Goal: Task Accomplishment & Management: Manage account settings

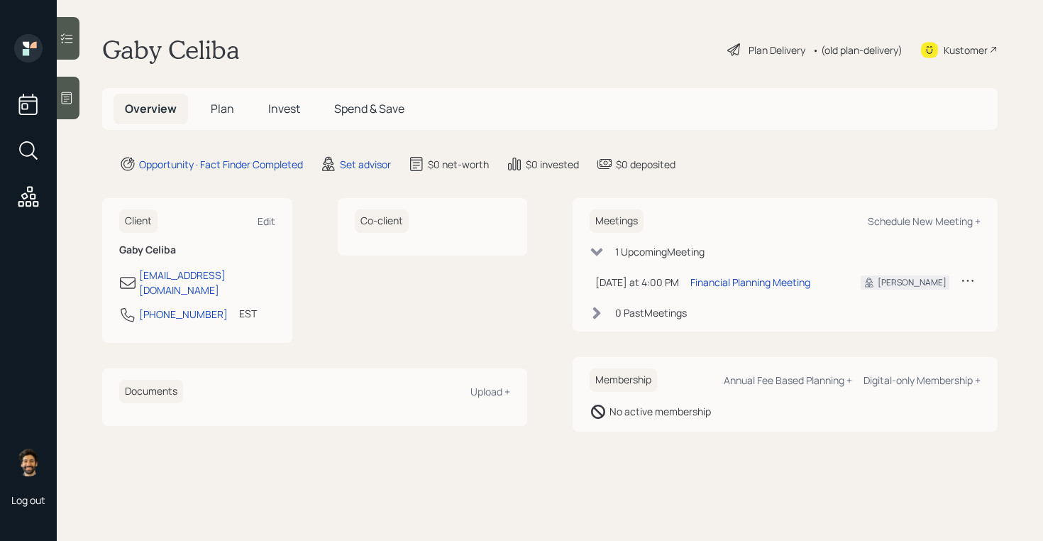
click at [292, 113] on span "Invest" at bounding box center [284, 109] width 32 height 16
